Goal: Task Accomplishment & Management: Manage account settings

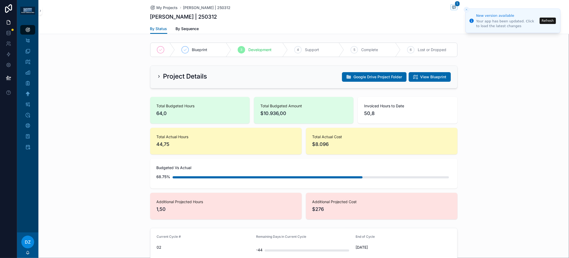
scroll to position [215, 0]
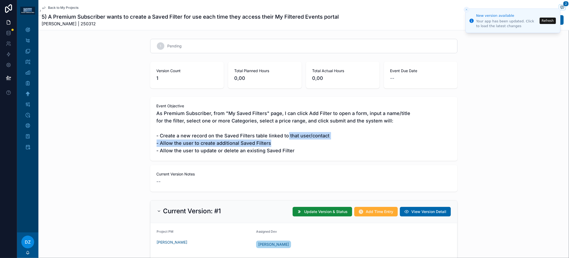
drag, startPoint x: 284, startPoint y: 134, endPoint x: 294, endPoint y: 149, distance: 17.5
click at [293, 148] on span "As Premium Subscriber, from "My Saved Filters" page, I can click Add Filter to …" at bounding box center [304, 132] width 294 height 45
click at [294, 149] on span "As Premium Subscriber, from "My Saved Filters" page, I can click Add Filter to …" at bounding box center [304, 132] width 294 height 45
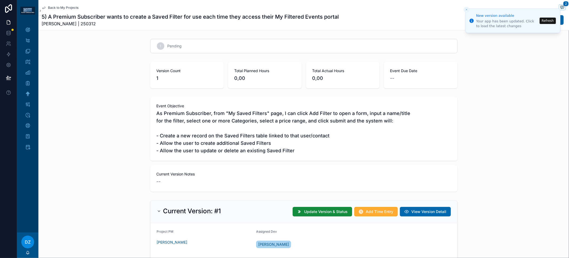
click at [228, 120] on span "As Premium Subscriber, from "My Saved Filters" page, I can click Add Filter to …" at bounding box center [304, 132] width 294 height 45
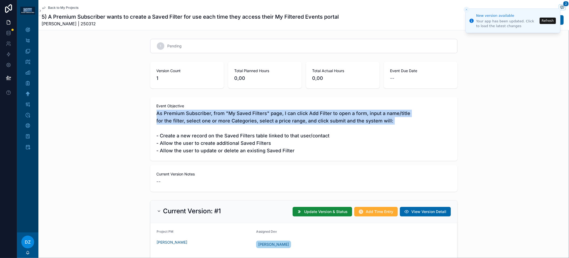
click at [228, 120] on span "As Premium Subscriber, from "My Saved Filters" page, I can click Add Filter to …" at bounding box center [304, 132] width 294 height 45
click at [247, 121] on span "As Premium Subscriber, from "My Saved Filters" page, I can click Add Filter to …" at bounding box center [304, 132] width 294 height 45
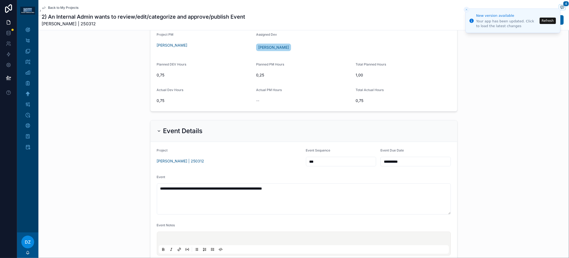
scroll to position [321, 0]
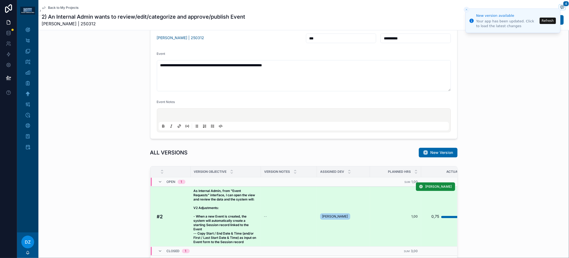
click at [238, 215] on strong "As Internal Admin, from "Event Requests" interface, I can open the view and rev…" at bounding box center [225, 216] width 63 height 55
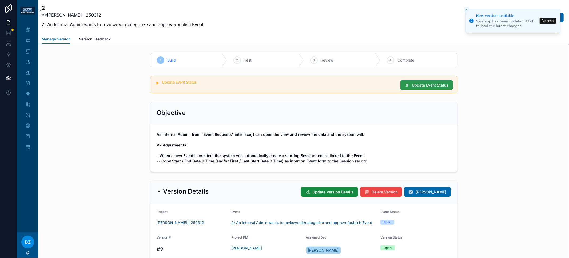
click at [421, 83] on span "Update Event Status" at bounding box center [430, 85] width 37 height 5
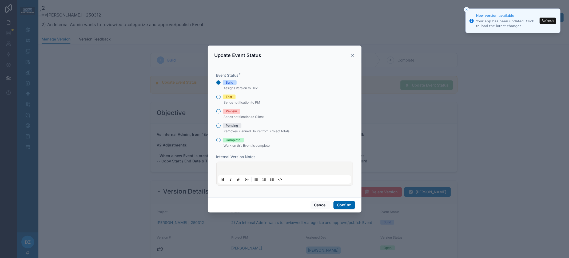
click at [233, 97] on span "Test" at bounding box center [229, 97] width 13 height 5
click at [221, 97] on button "Test" at bounding box center [218, 97] width 4 height 4
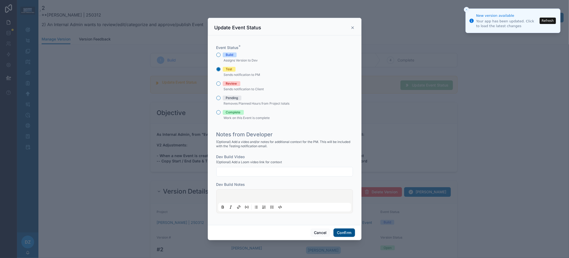
click at [344, 232] on button "Confirm" at bounding box center [343, 233] width 21 height 9
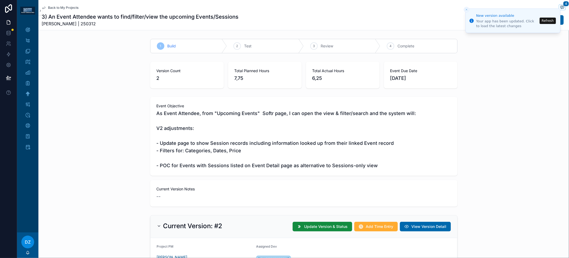
click at [58, 7] on span "Back to My Projects" at bounding box center [63, 8] width 30 height 4
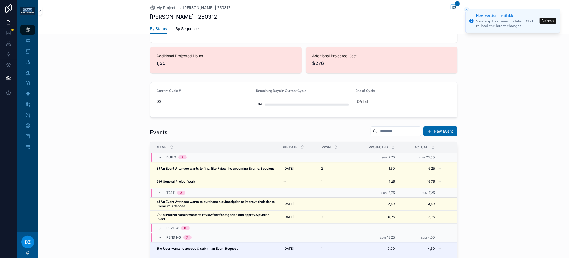
scroll to position [171, 0]
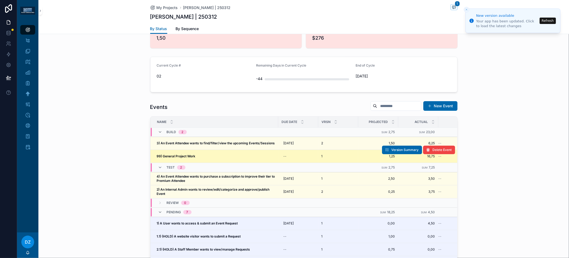
click at [190, 154] on strong "99) General Project Work" at bounding box center [176, 156] width 39 height 4
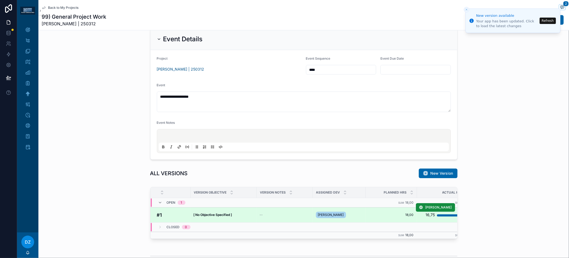
scroll to position [264, 0]
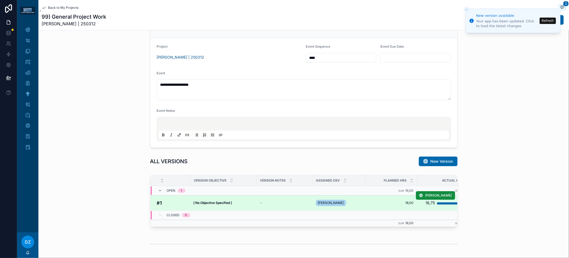
click at [225, 204] on td "[ No Objective Specified ] [ No Objective Specified ]" at bounding box center [223, 203] width 66 height 15
click at [225, 202] on strong "[ No Objective Specified ]" at bounding box center [213, 203] width 38 height 4
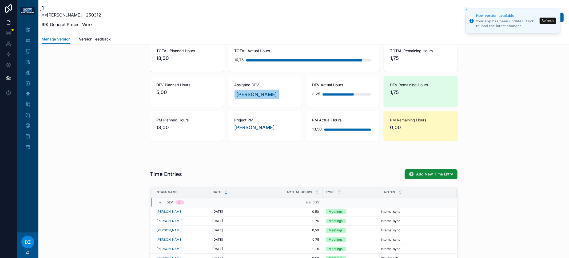
scroll to position [339, 0]
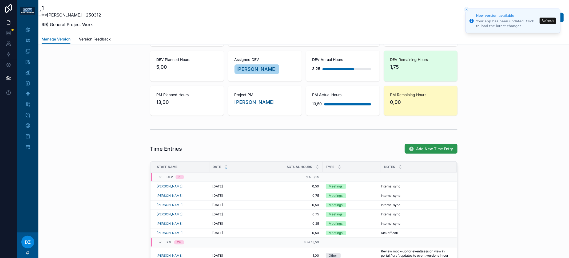
click at [422, 149] on span "Add New Time Entry" at bounding box center [434, 148] width 37 height 5
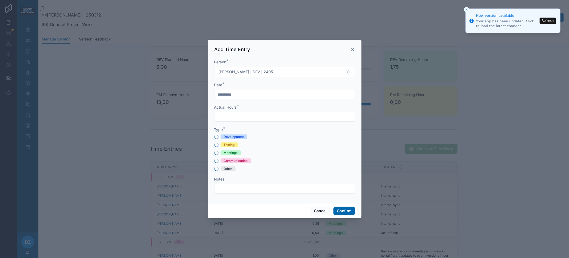
click at [233, 153] on div "Meetings" at bounding box center [231, 153] width 14 height 5
click at [218, 153] on button "Meetings" at bounding box center [216, 153] width 4 height 4
click at [236, 115] on input "text" at bounding box center [284, 116] width 140 height 7
type input "****"
click at [244, 190] on input "text" at bounding box center [284, 188] width 140 height 7
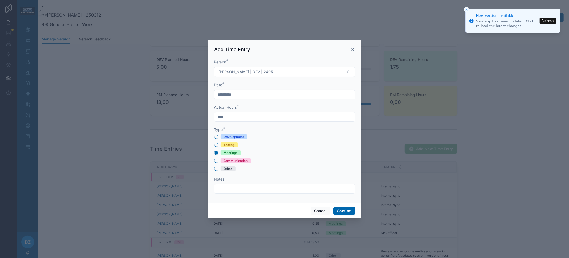
type input "**********"
click at [346, 211] on button "Confirm" at bounding box center [343, 211] width 21 height 9
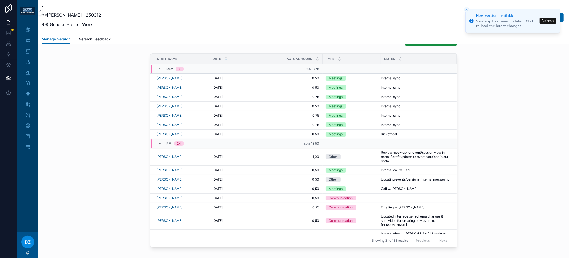
scroll to position [447, 0]
click at [29, 86] on div "My Bills" at bounding box center [27, 83] width 9 height 9
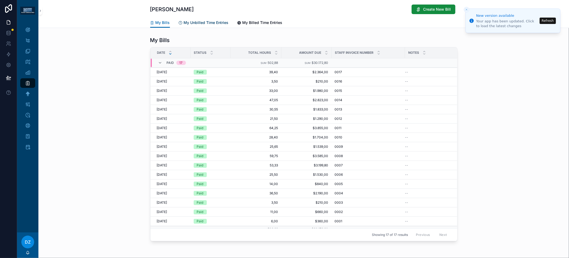
click at [205, 21] on span "My Unbilled Time Entries" at bounding box center [206, 22] width 45 height 5
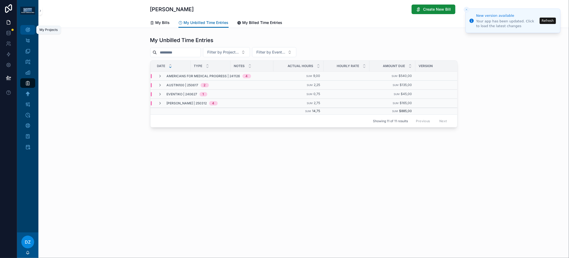
click at [26, 30] on icon "scrollable content" at bounding box center [27, 29] width 5 height 5
